Goal: Obtain resource: Obtain resource

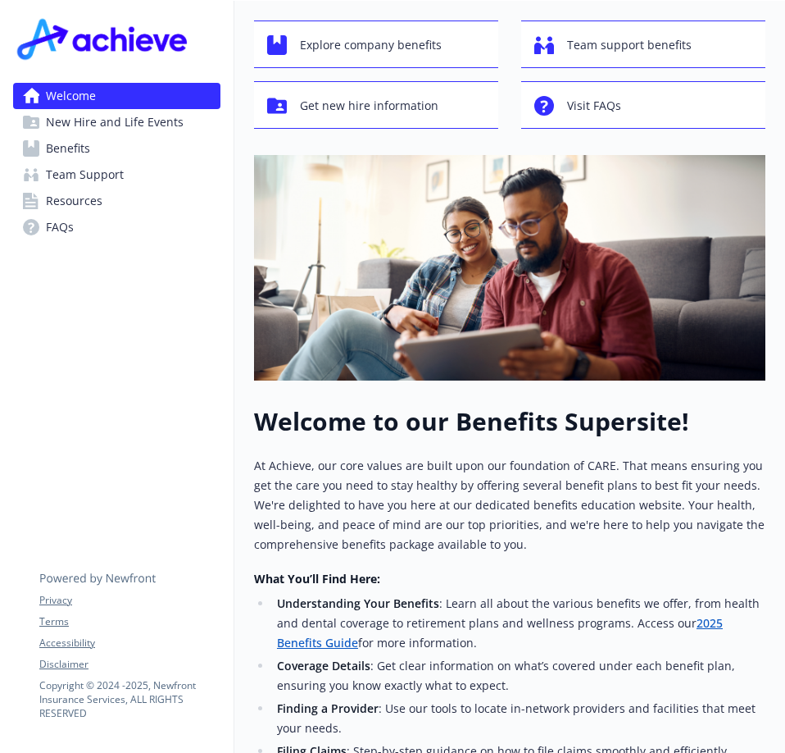
scroll to position [246, 0]
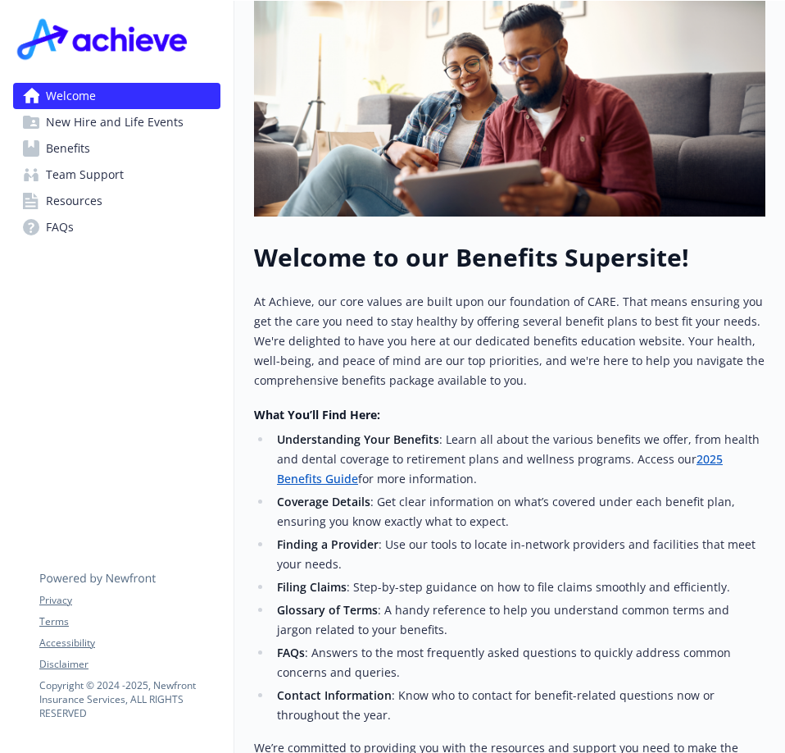
click at [330, 480] on link "2025 Benefits Guide" at bounding box center [500, 468] width 446 height 35
click at [103, 120] on span "New Hire and Life Events" at bounding box center [115, 122] width 138 height 26
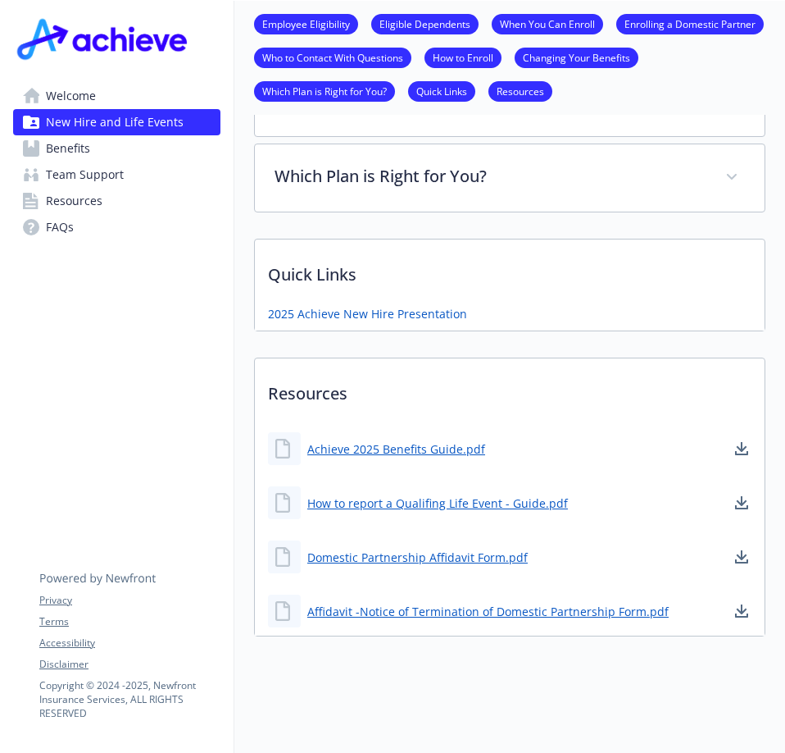
scroll to position [916, 0]
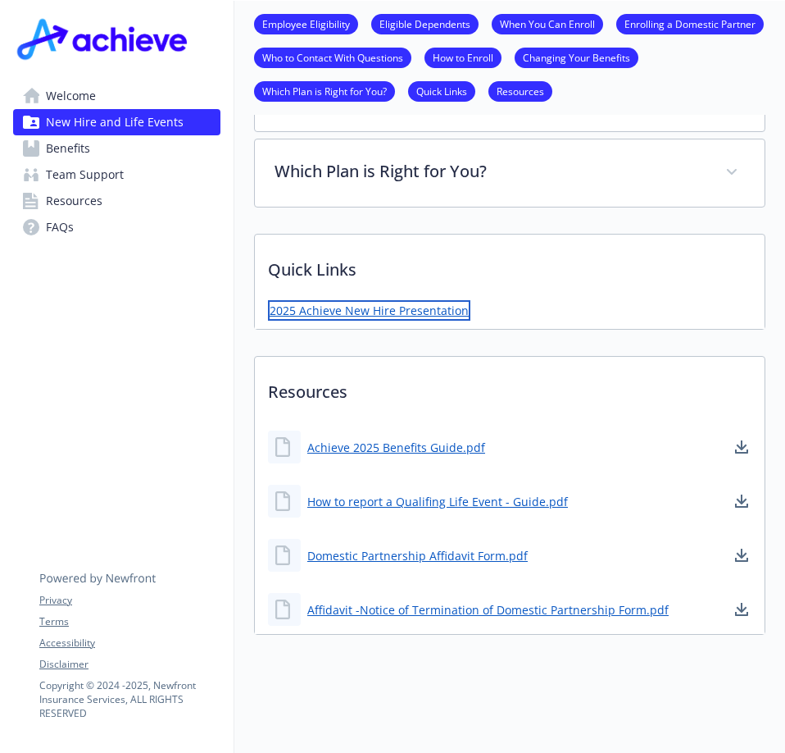
click at [409, 300] on link "2025 Achieve New Hire Presentation" at bounding box center [369, 310] width 202 height 20
